Goal: Transaction & Acquisition: Purchase product/service

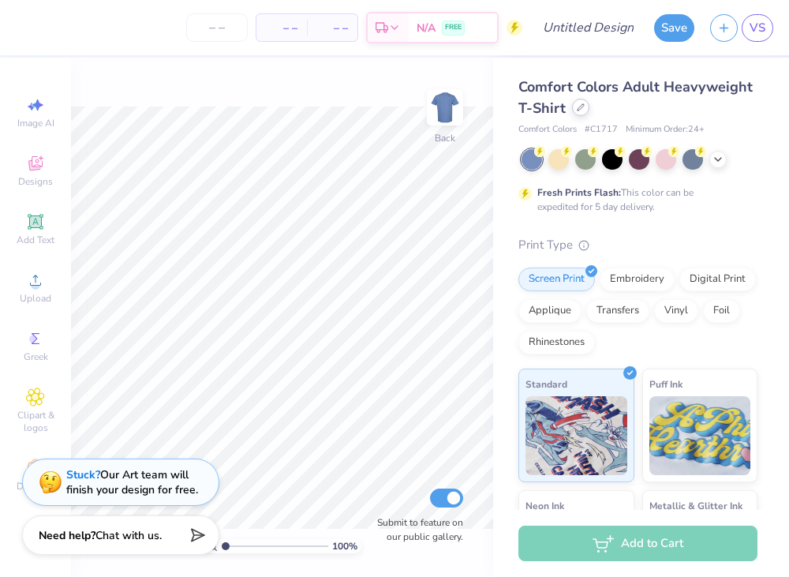
click at [569, 107] on icon at bounding box center [581, 107] width 8 height 8
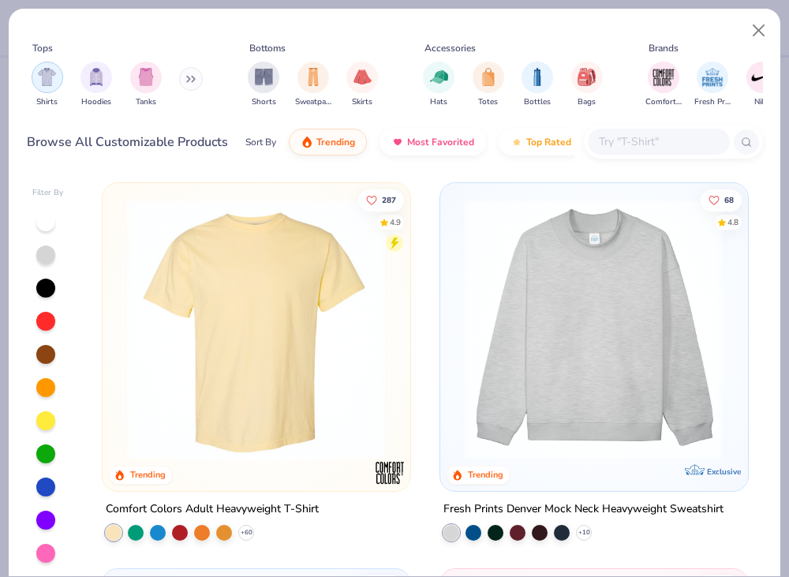
click at [44, 77] on img "filter for Shirts" at bounding box center [47, 77] width 18 height 18
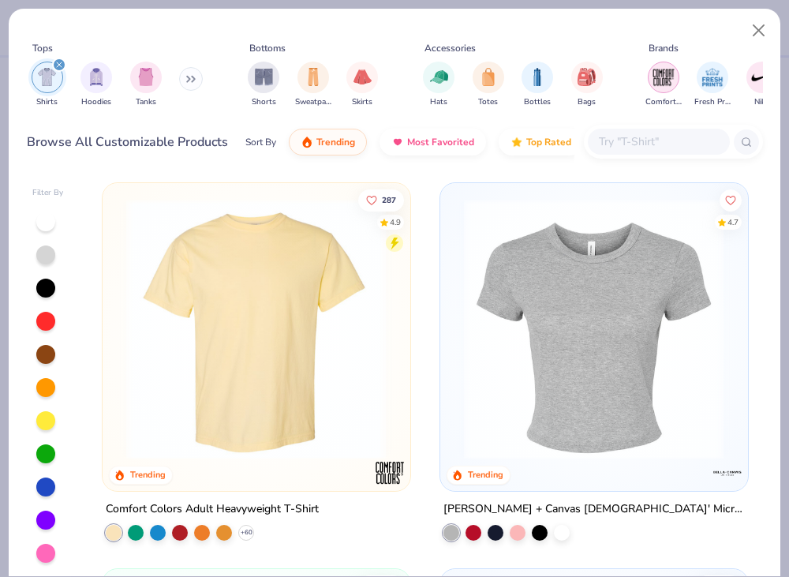
click at [569, 84] on img "filter for Comfort Colors" at bounding box center [664, 78] width 24 height 24
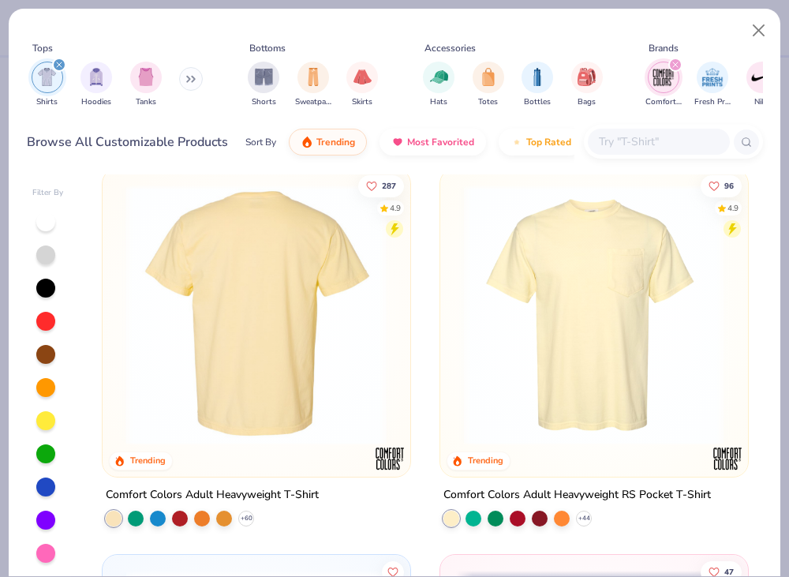
scroll to position [17, 0]
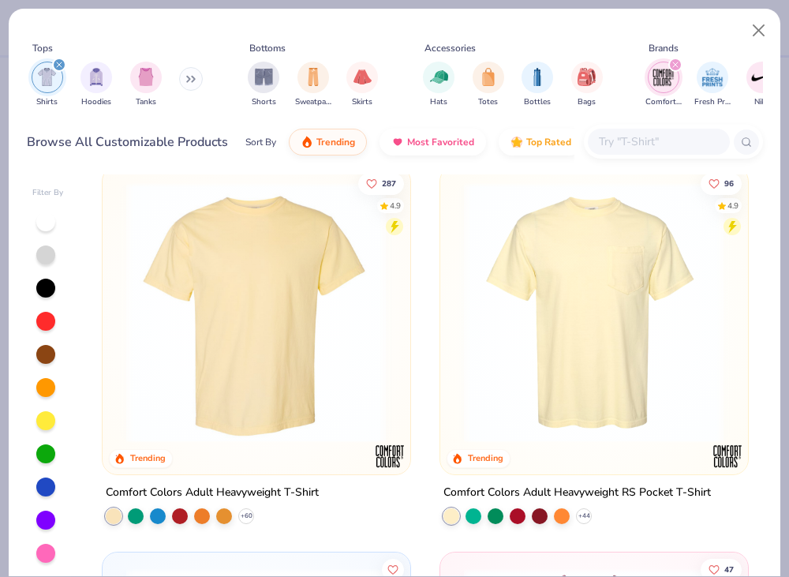
click at [569, 337] on img at bounding box center [594, 312] width 276 height 261
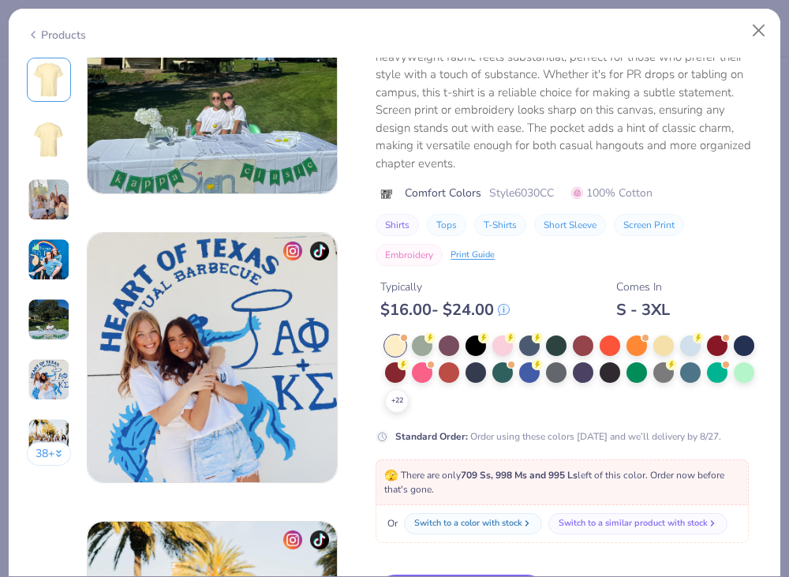
scroll to position [1247, 0]
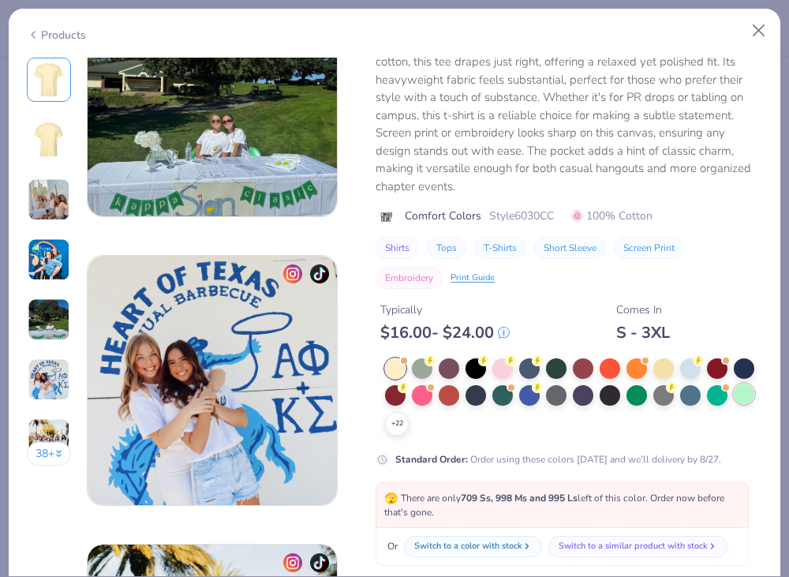
click at [569, 396] on div at bounding box center [744, 394] width 21 height 21
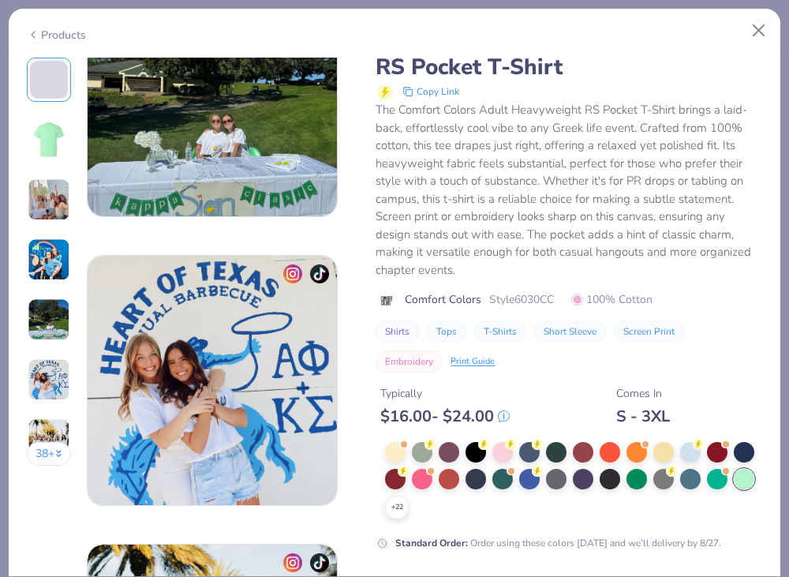
click at [57, 142] on img at bounding box center [49, 140] width 38 height 38
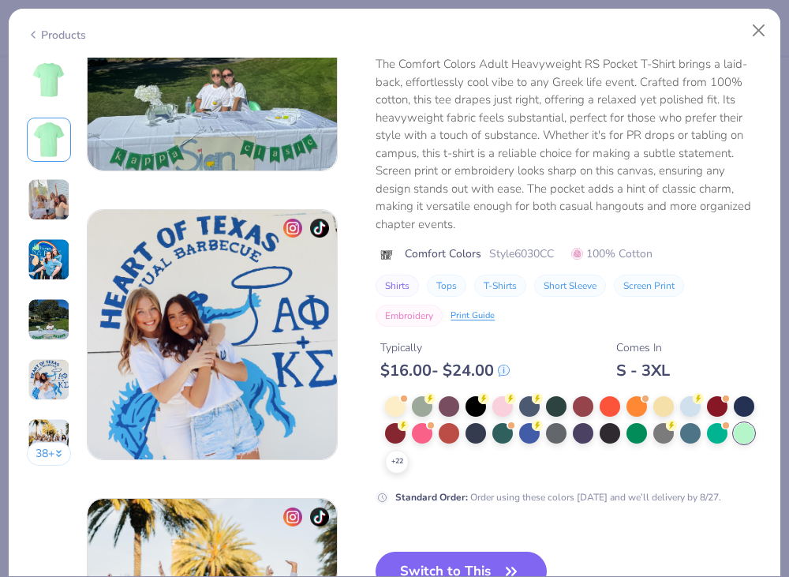
scroll to position [1295, 0]
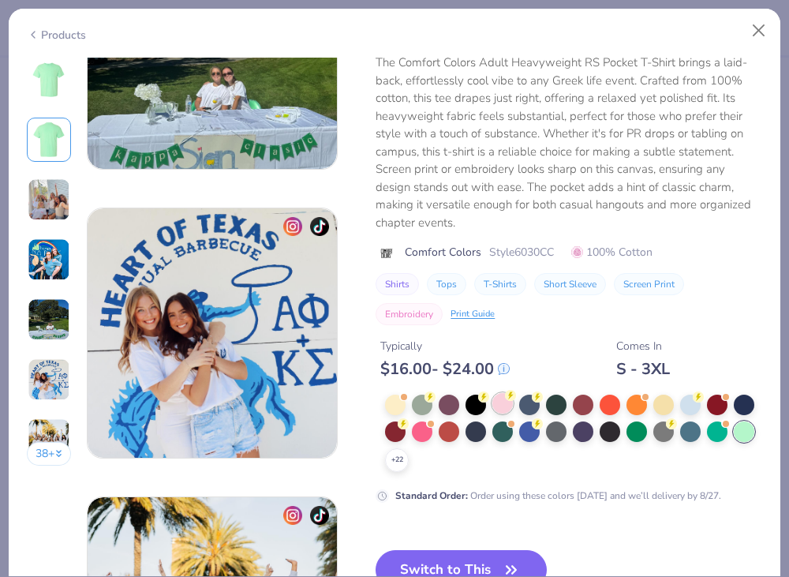
click at [508, 403] on div at bounding box center [503, 403] width 21 height 21
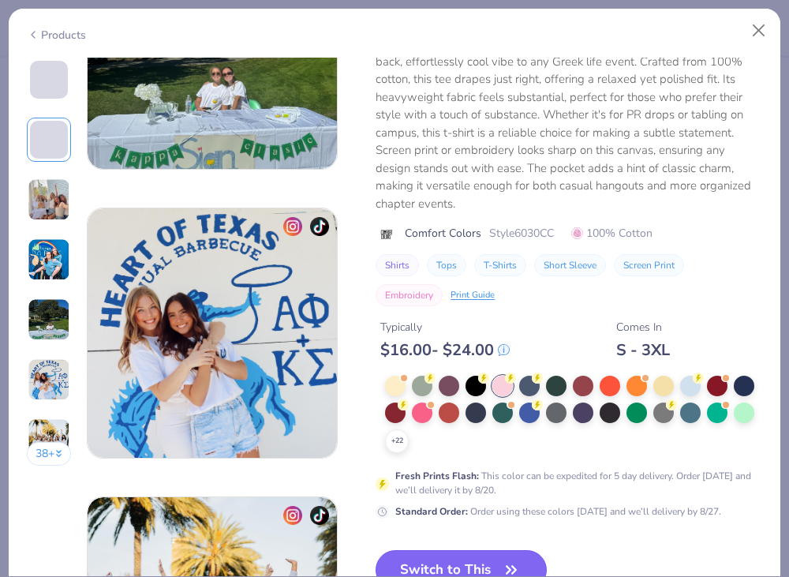
click at [489, 564] on button "Switch to This" at bounding box center [461, 569] width 171 height 39
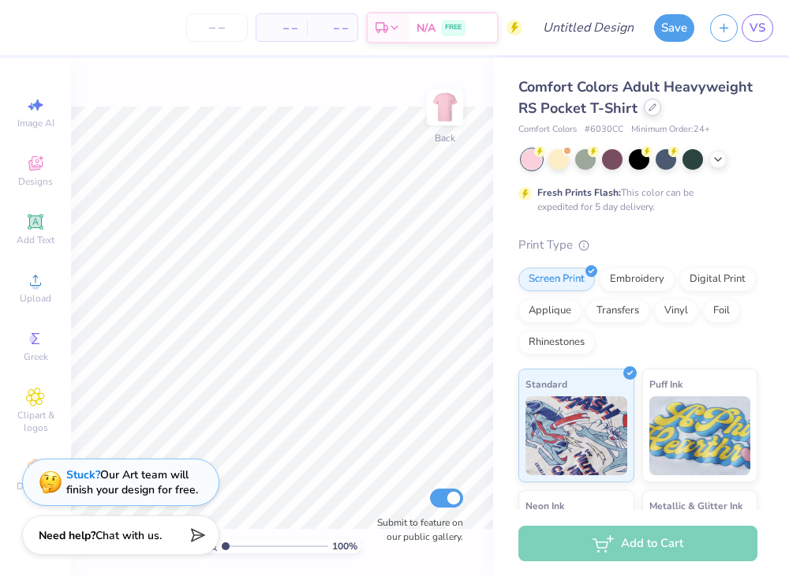
click at [569, 104] on div at bounding box center [652, 107] width 17 height 17
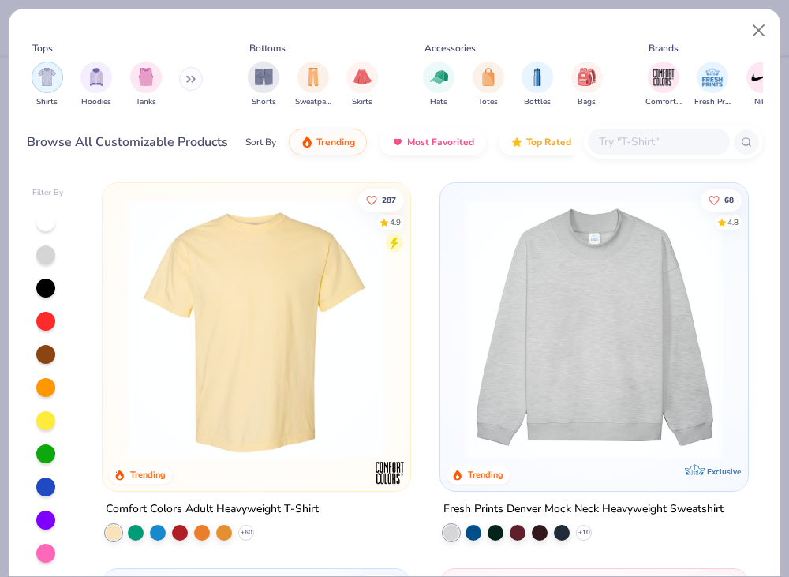
click at [48, 80] on img "filter for Shirts" at bounding box center [47, 77] width 18 height 18
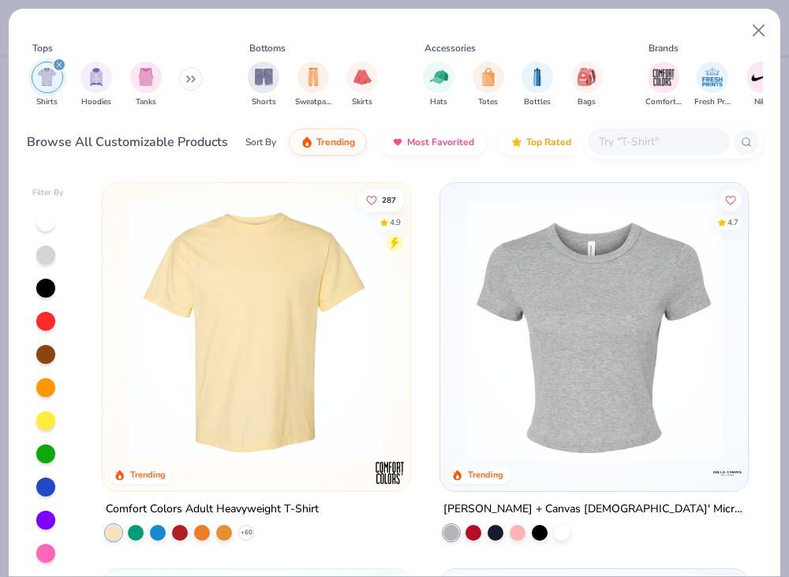
scroll to position [4, 0]
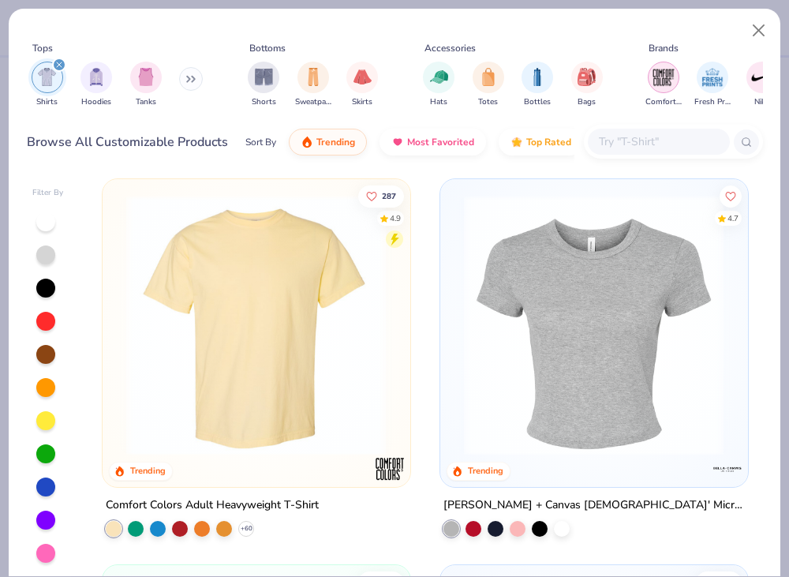
click at [569, 84] on img "filter for Comfort Colors" at bounding box center [664, 78] width 24 height 24
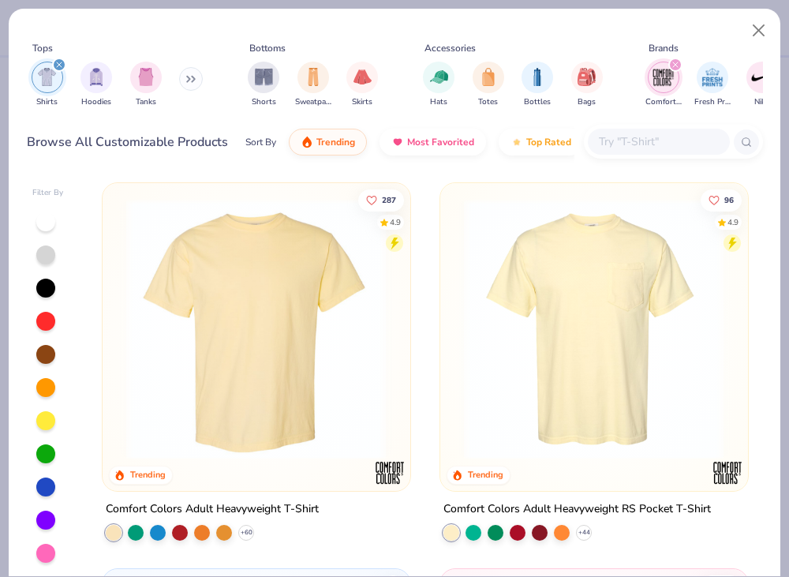
click at [569, 324] on img at bounding box center [594, 329] width 276 height 261
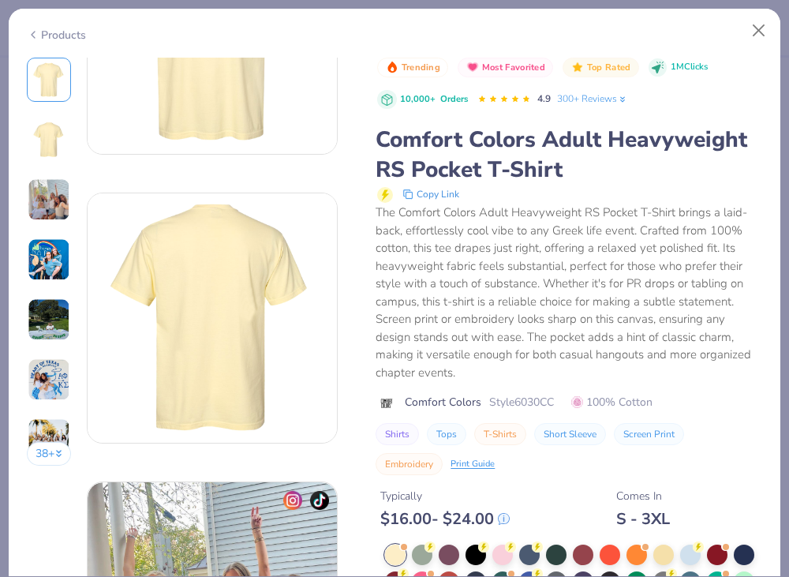
scroll to position [209, 0]
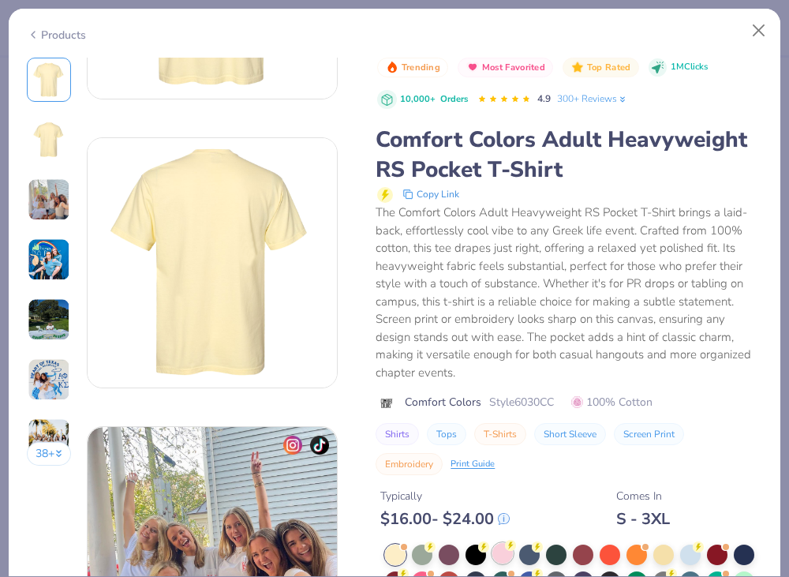
click at [507, 553] on div at bounding box center [503, 553] width 21 height 21
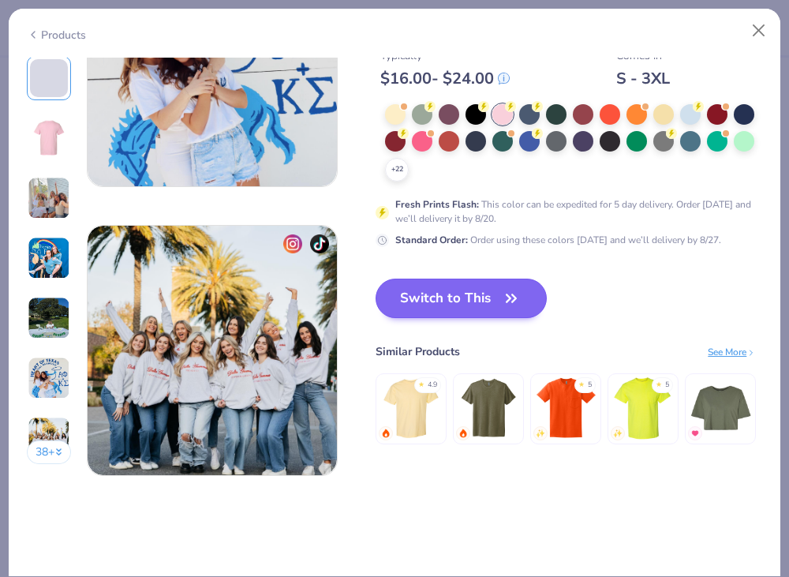
scroll to position [1568, 0]
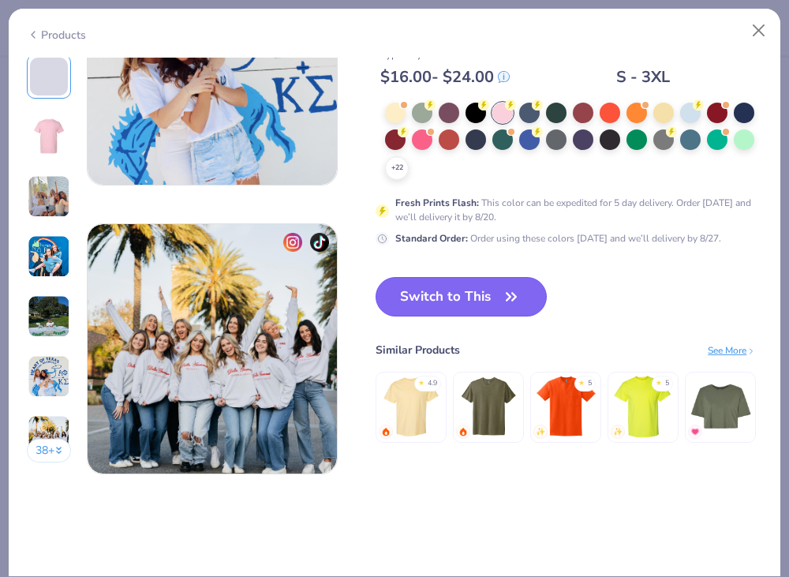
click at [448, 294] on button "Switch to This" at bounding box center [461, 296] width 171 height 39
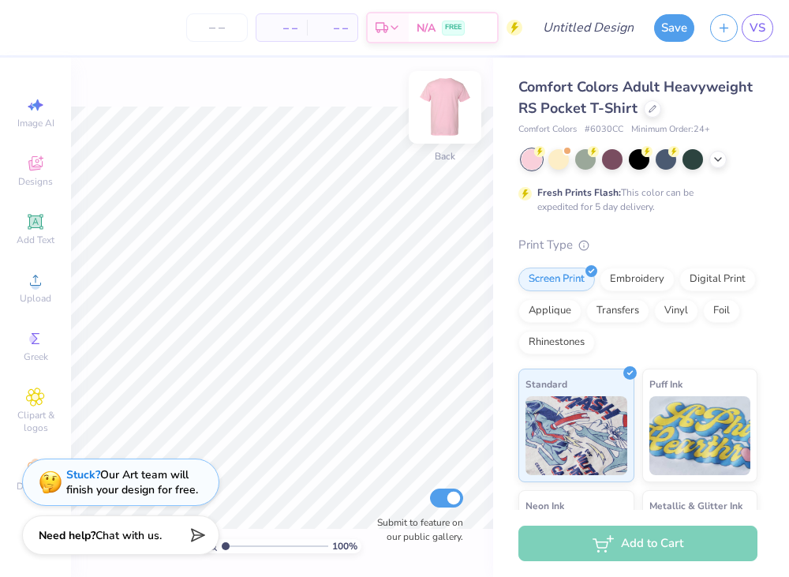
click at [444, 117] on img at bounding box center [445, 107] width 63 height 63
click at [450, 102] on img at bounding box center [445, 107] width 63 height 63
click at [451, 102] on img at bounding box center [445, 108] width 32 height 32
click at [457, 503] on input "Submit to feature on our public gallery." at bounding box center [446, 498] width 33 height 19
checkbox input "false"
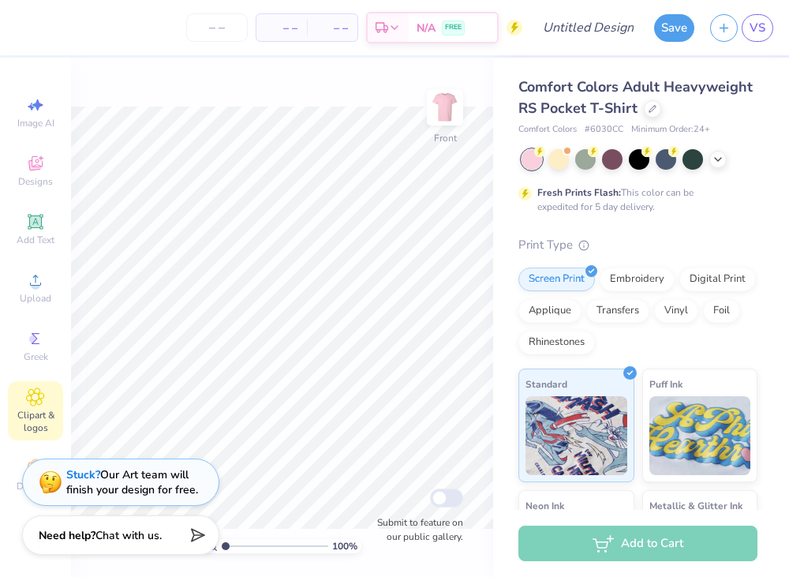
click at [39, 415] on span "Clipart & logos" at bounding box center [35, 421] width 55 height 25
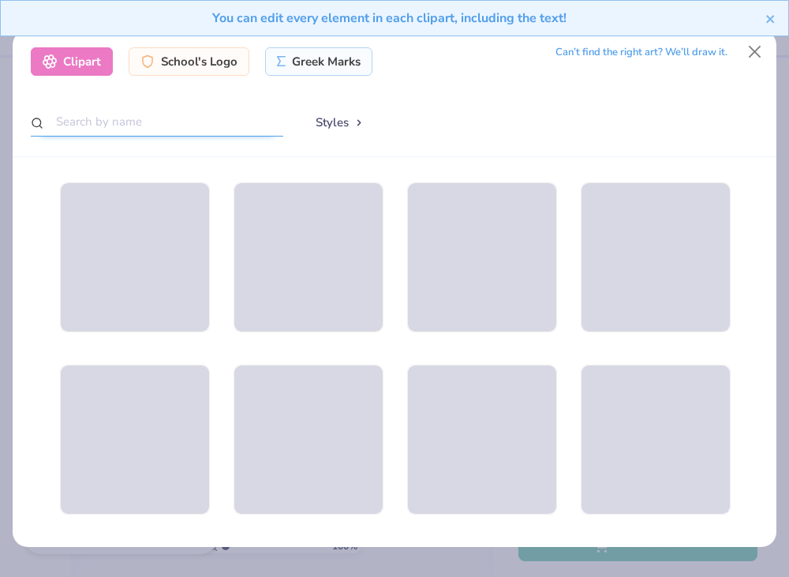
click at [201, 129] on input "text" at bounding box center [157, 121] width 253 height 29
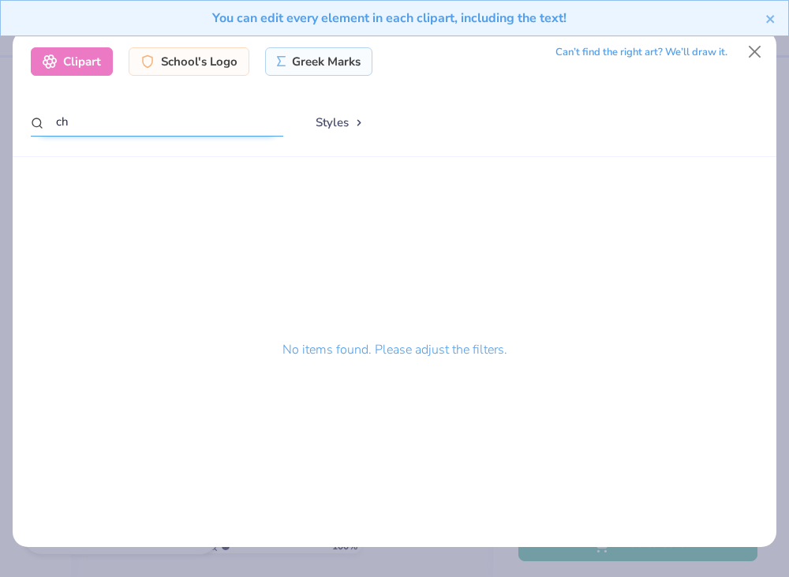
type input "c"
type input "chain"
